Goal: Navigation & Orientation: Find specific page/section

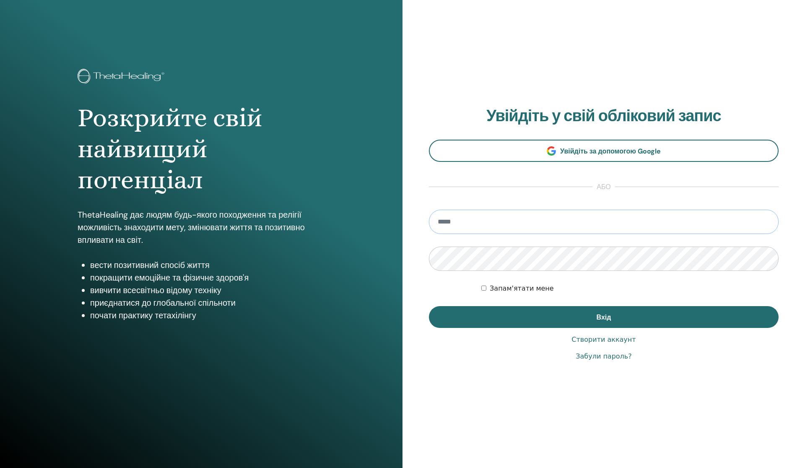
type input "**********"
click at [603, 317] on button "Вхід" at bounding box center [603, 317] width 349 height 22
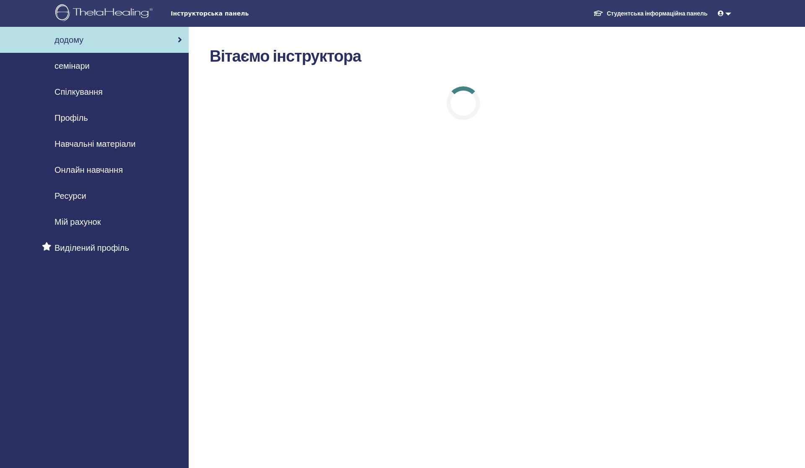
click at [86, 65] on span "семінари" at bounding box center [71, 66] width 35 height 13
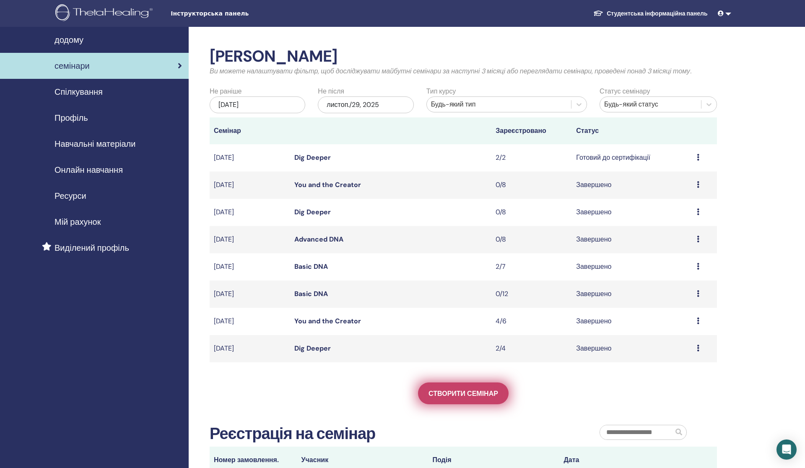
click at [485, 389] on span "Створити семінар" at bounding box center [463, 393] width 70 height 9
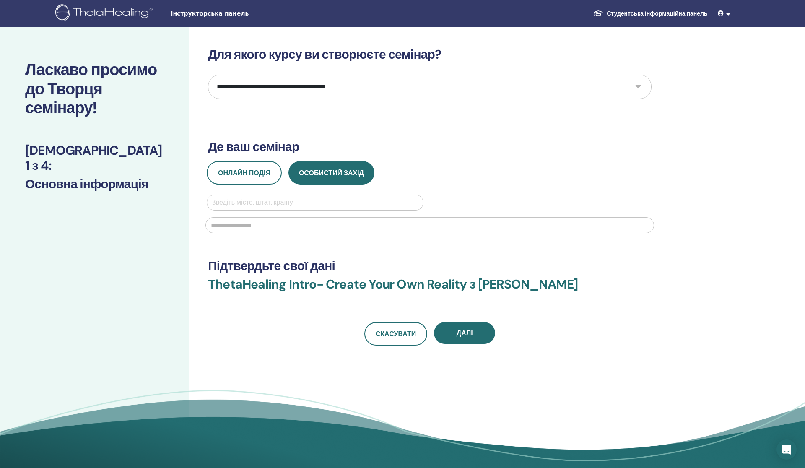
click at [140, 12] on img at bounding box center [105, 13] width 100 height 19
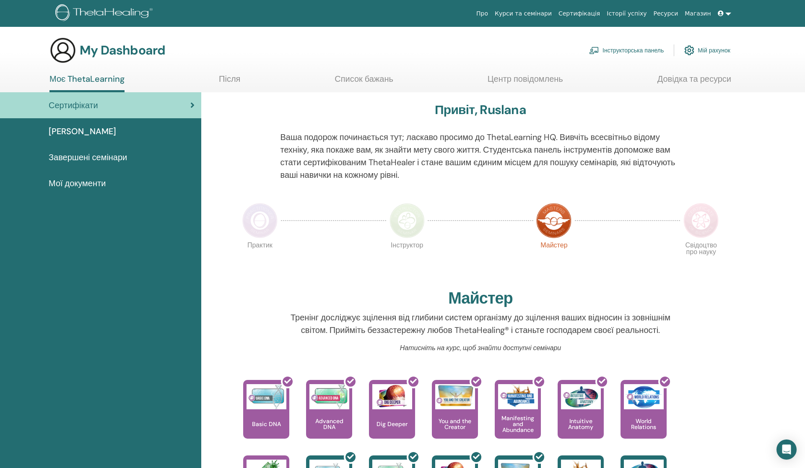
click at [227, 77] on link "Після" at bounding box center [229, 82] width 21 height 16
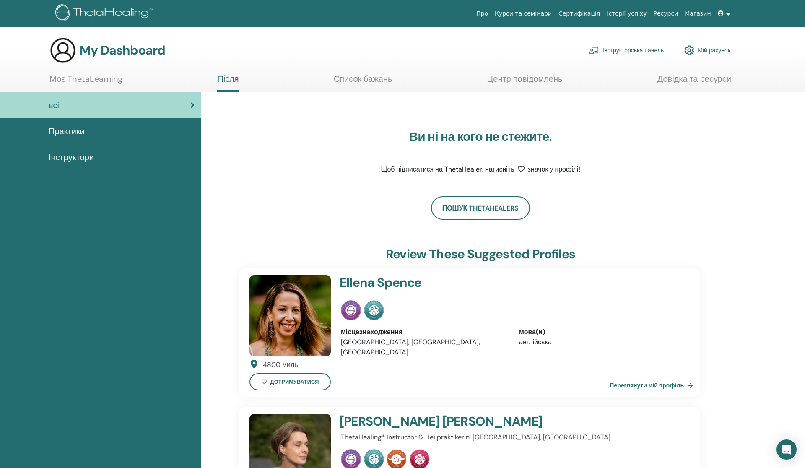
click at [368, 81] on link "Список бажань" at bounding box center [363, 82] width 59 height 16
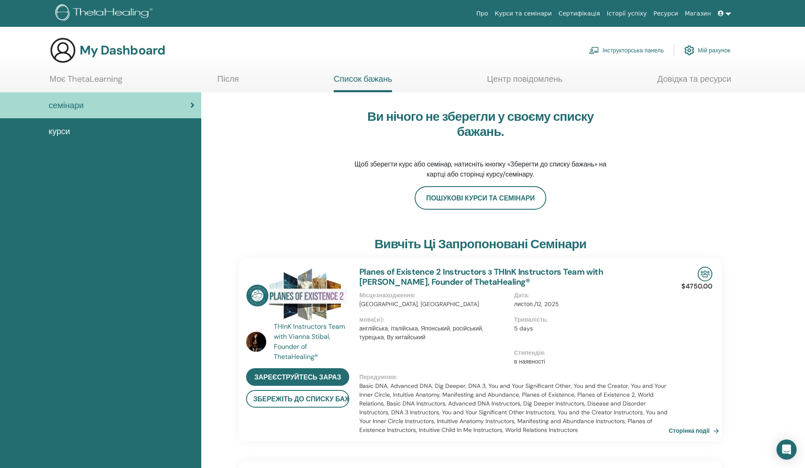
click at [545, 76] on link "Центр повідомлень" at bounding box center [523, 82] width 75 height 16
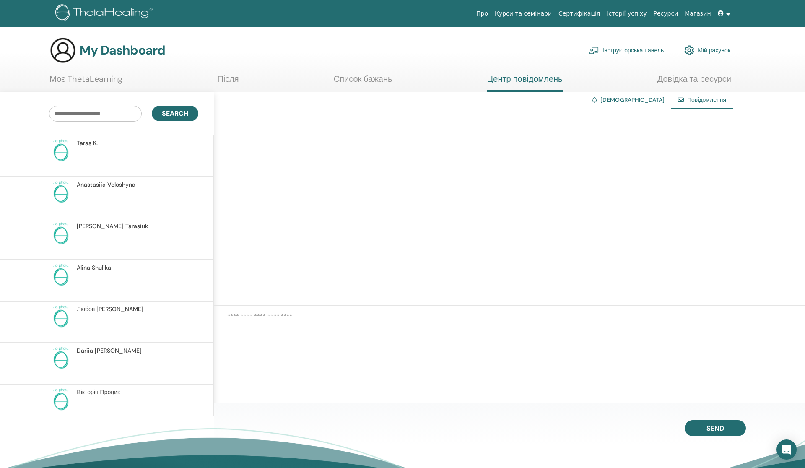
click at [354, 78] on link "Список бажань" at bounding box center [363, 82] width 59 height 16
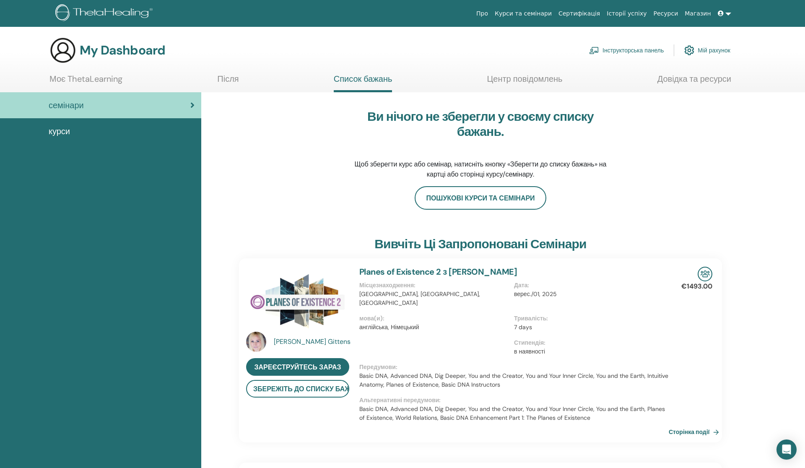
click at [61, 127] on span "курси" at bounding box center [59, 131] width 21 height 13
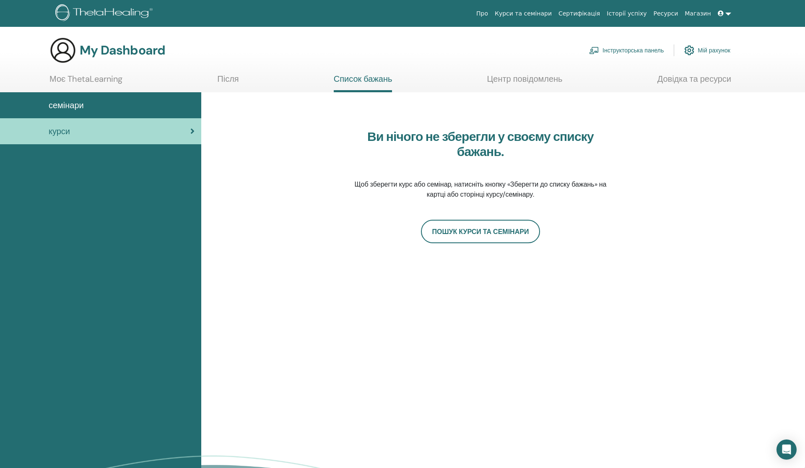
click at [240, 77] on ul "Моє ThetaLearning Після Список бажань Центр повідомлень Довідка та ресурси" at bounding box center [389, 83] width 681 height 18
click at [225, 75] on link "Після" at bounding box center [227, 82] width 21 height 16
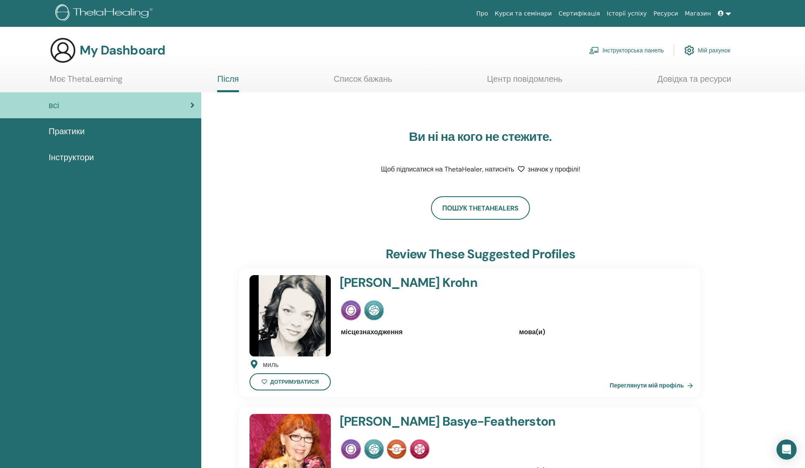
click at [527, 14] on link "Курси та семінари" at bounding box center [523, 14] width 64 height 16
click at [583, 13] on link "Сертифікація" at bounding box center [579, 14] width 48 height 16
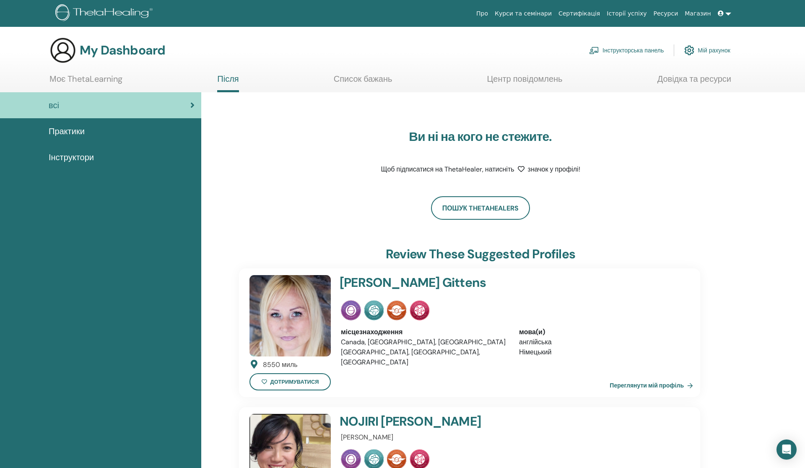
click at [591, 15] on link "Сертифікація" at bounding box center [579, 14] width 48 height 16
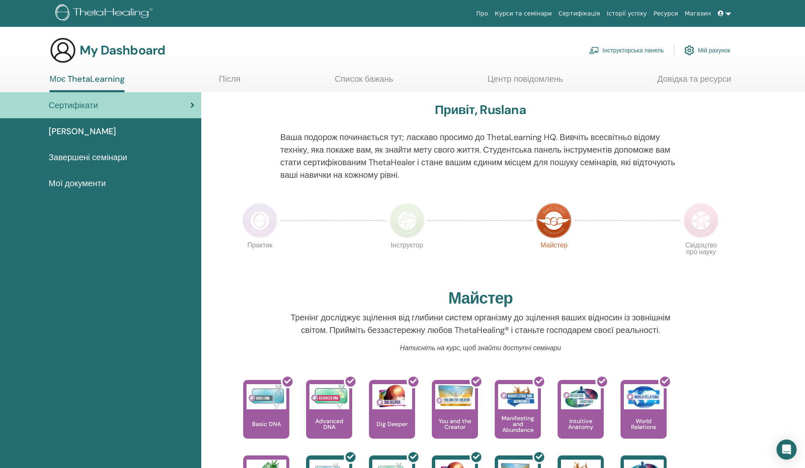
click at [622, 48] on link "Інструкторська панель" at bounding box center [626, 50] width 75 height 18
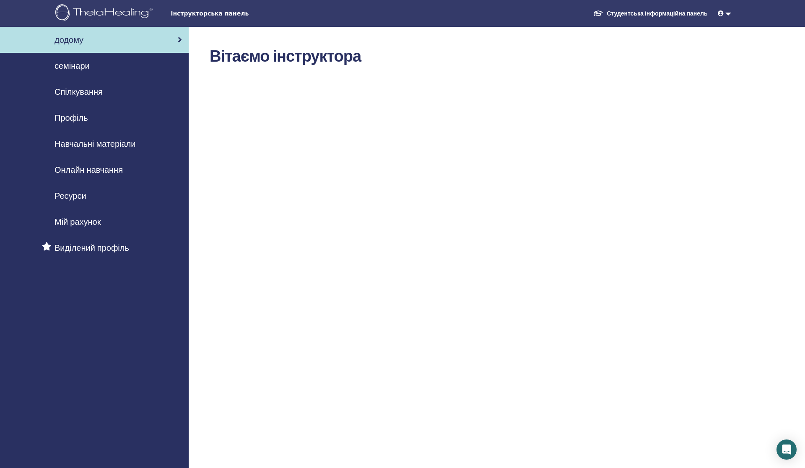
click at [78, 69] on span "семінари" at bounding box center [71, 66] width 35 height 13
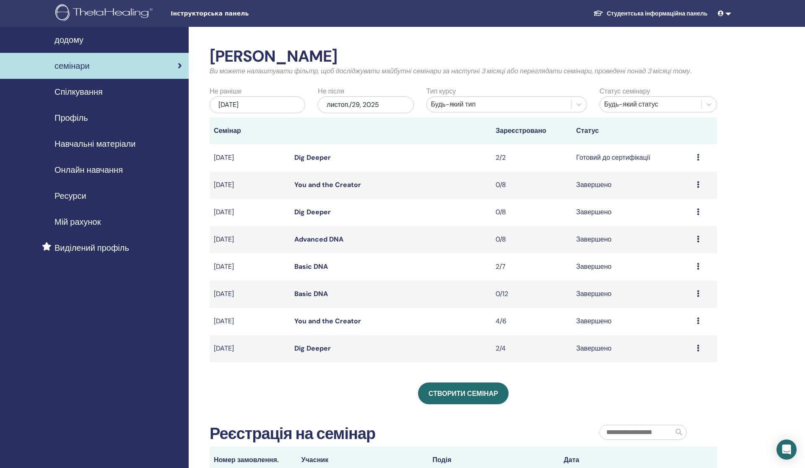
click at [86, 89] on span "Спілкування" at bounding box center [78, 91] width 48 height 13
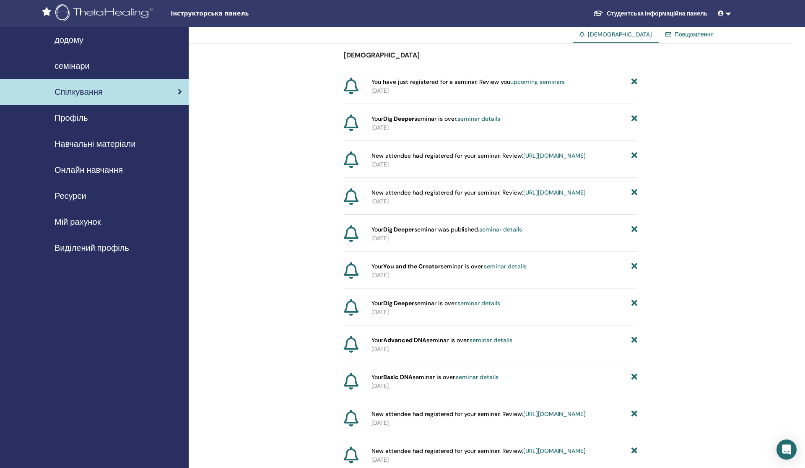
click at [79, 118] on span "Профіль" at bounding box center [71, 117] width 34 height 13
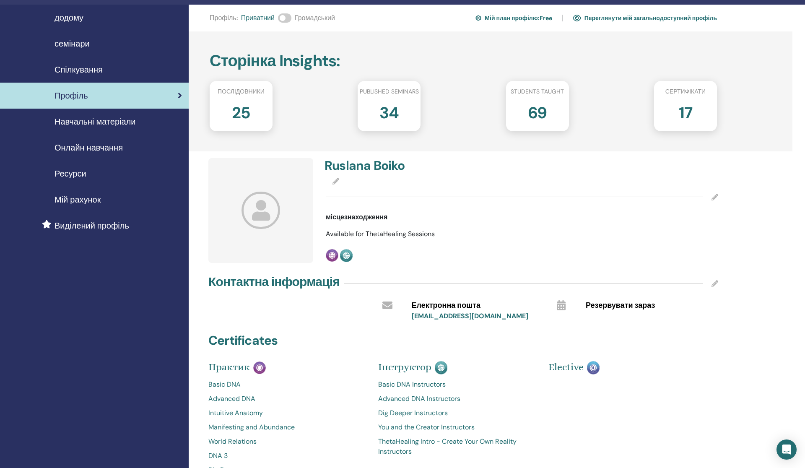
scroll to position [44, 0]
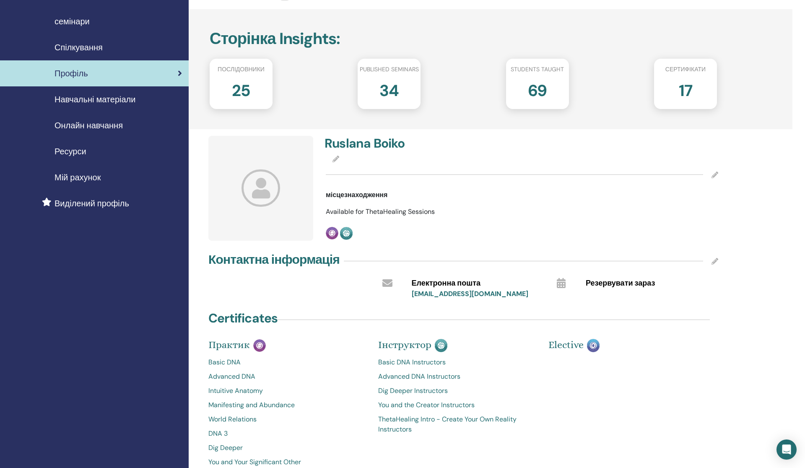
click at [692, 66] on span "Сертифікати" at bounding box center [685, 69] width 40 height 9
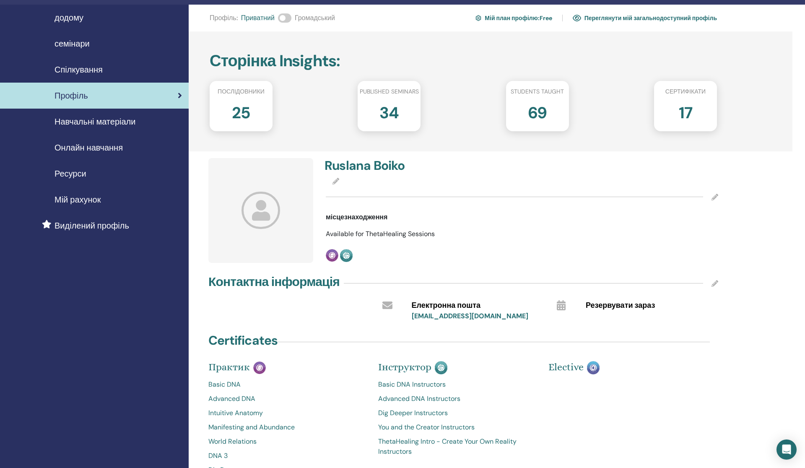
scroll to position [0, 0]
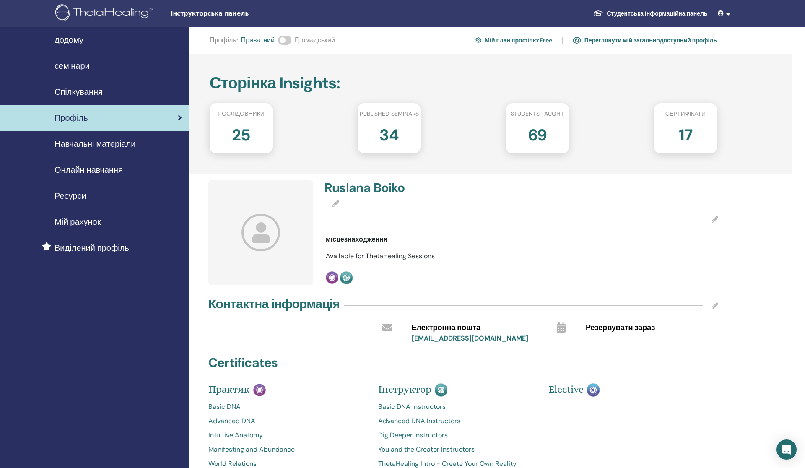
click at [606, 38] on link "Переглянути мій загальнодоступний профіль" at bounding box center [644, 40] width 144 height 13
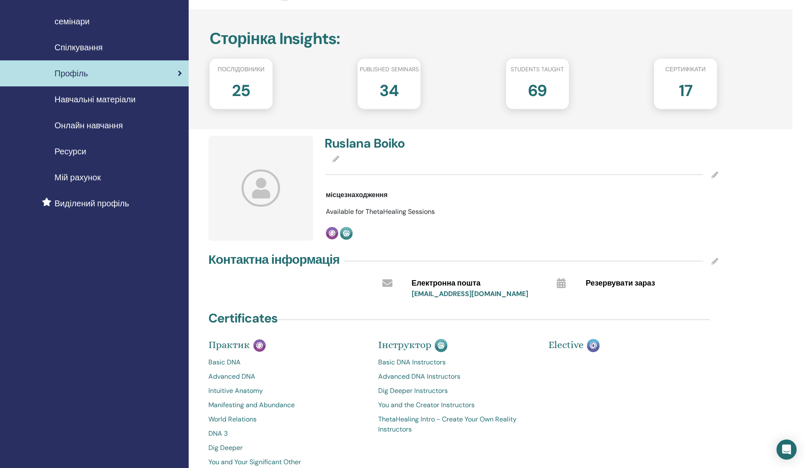
scroll to position [22, 0]
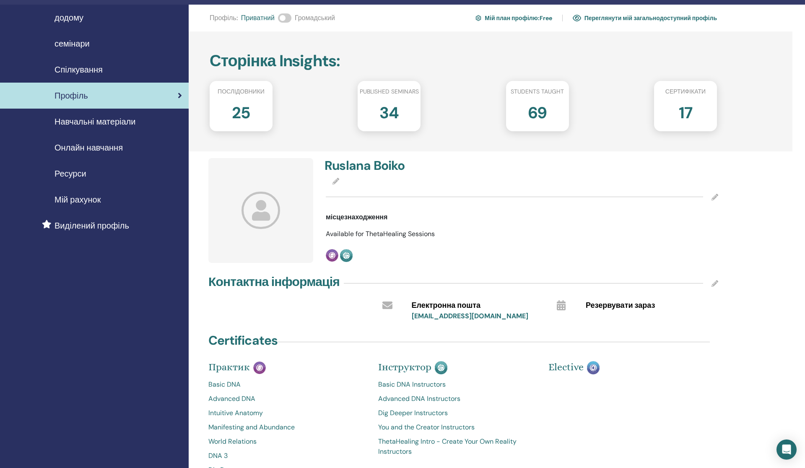
click at [101, 144] on span "Онлайн навчання" at bounding box center [88, 147] width 68 height 13
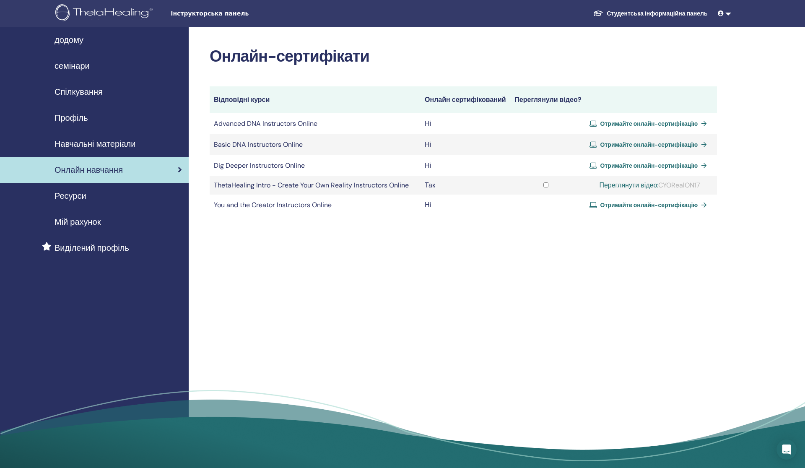
click at [104, 140] on span "Навчальні матеріали" at bounding box center [94, 143] width 81 height 13
